Goal: Use online tool/utility

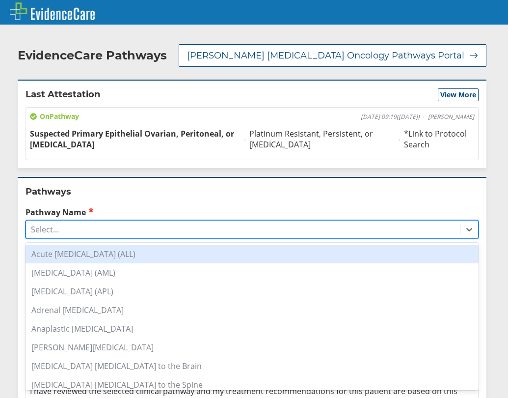
click at [124, 221] on div "Select..." at bounding box center [243, 229] width 434 height 17
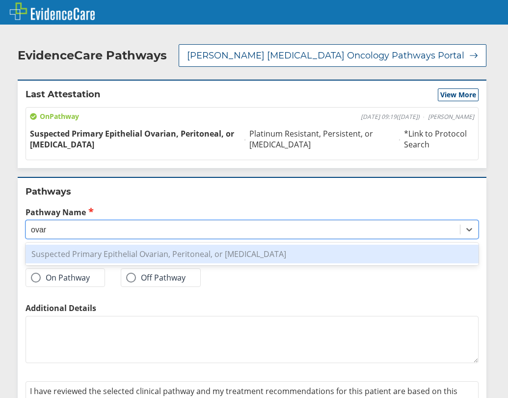
click at [173, 245] on div "Suspected Primary Epithelial Ovarian, Peritoneal, or [MEDICAL_DATA]" at bounding box center [252, 254] width 453 height 19
type input "ovar"
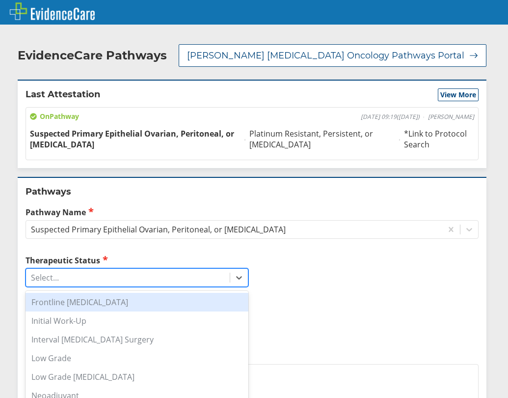
click at [95, 269] on div "Select..." at bounding box center [128, 277] width 204 height 17
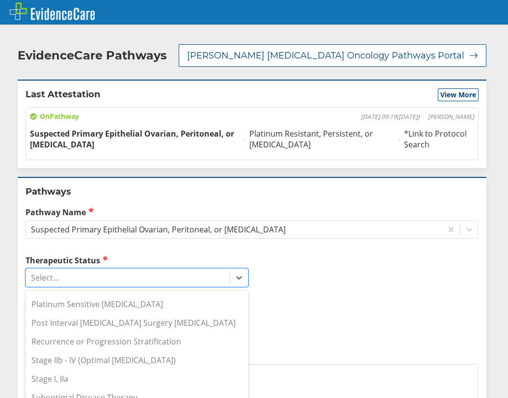
scroll to position [170, 0]
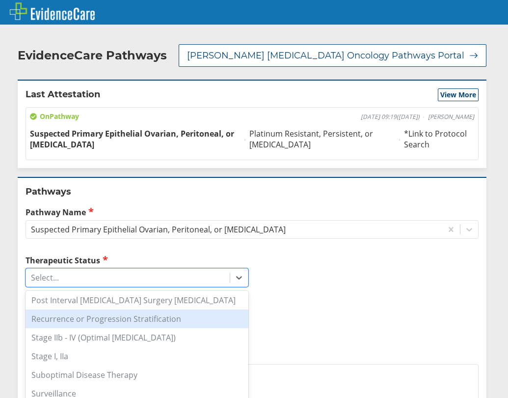
click at [123, 309] on div "Recurrence or Progression Stratification" at bounding box center [137, 318] width 223 height 19
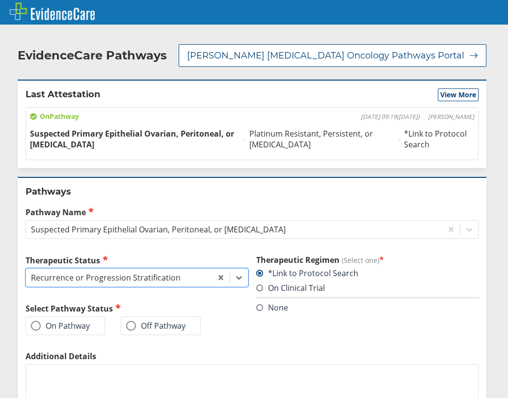
click at [87, 321] on label "On Pathway" at bounding box center [60, 326] width 59 height 10
click at [0, 0] on input "On Pathway" at bounding box center [0, 0] width 0 height 0
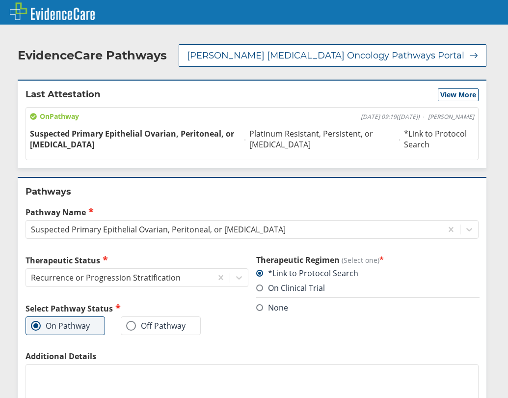
click at [272, 302] on label "None" at bounding box center [272, 307] width 32 height 11
click at [0, 0] on input "None" at bounding box center [0, 0] width 0 height 0
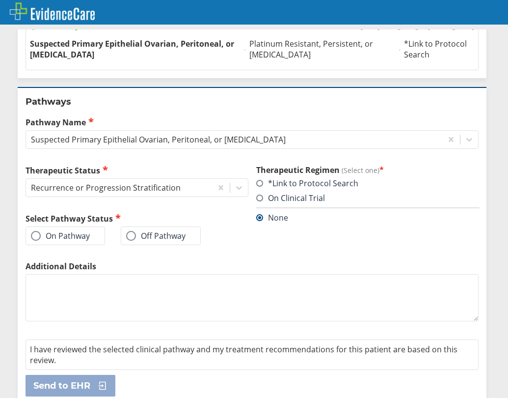
click at [53, 226] on div "On Pathway" at bounding box center [66, 235] width 80 height 19
click at [60, 231] on label "On Pathway" at bounding box center [60, 236] width 59 height 10
click at [0, 0] on input "On Pathway" at bounding box center [0, 0] width 0 height 0
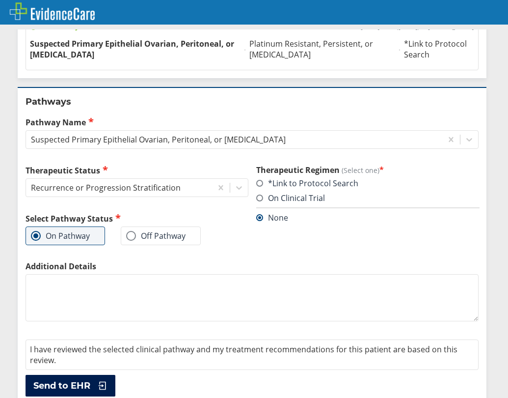
click at [88, 375] on button "Send to EHR" at bounding box center [71, 386] width 90 height 22
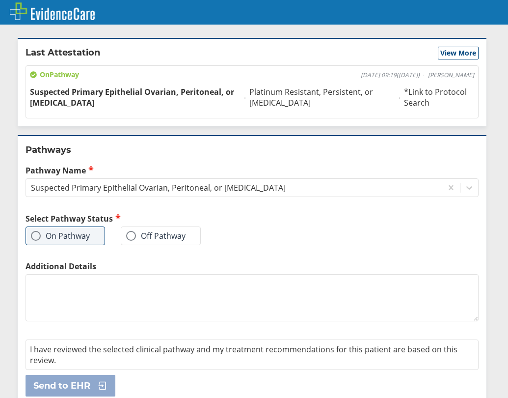
scroll to position [0, 0]
